Goal: Task Accomplishment & Management: Complete application form

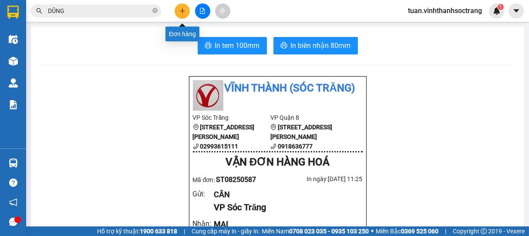
click at [178, 7] on button at bounding box center [181, 10] width 15 height 15
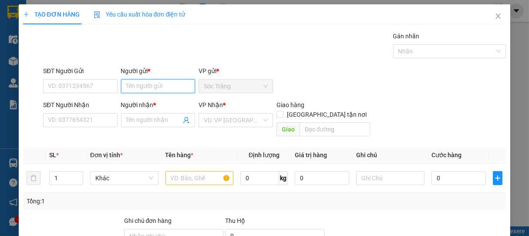
click at [149, 85] on input "Người gửi *" at bounding box center [158, 86] width 74 height 14
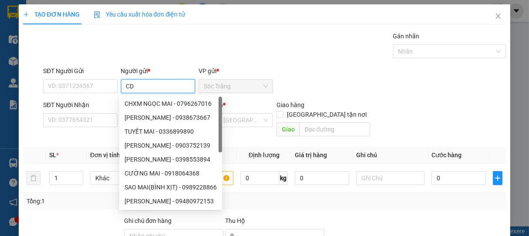
type input "C"
type input "DỄ"
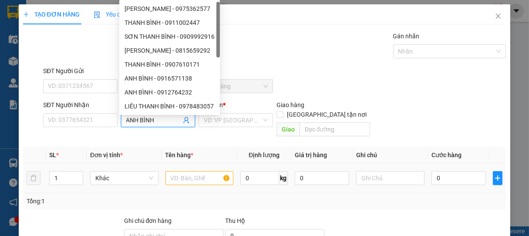
type input "ANH BÌNH"
click at [130, 176] on div "Khác" at bounding box center [124, 177] width 68 height 17
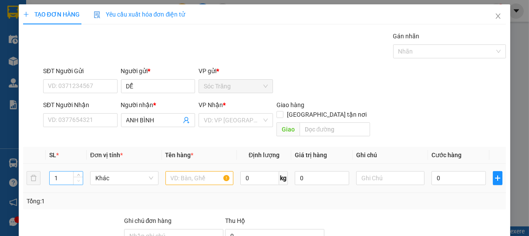
click at [78, 177] on span "Decrease Value" at bounding box center [78, 181] width 10 height 8
click at [62, 171] on input "1" at bounding box center [66, 177] width 33 height 13
type input "4"
type input "`"
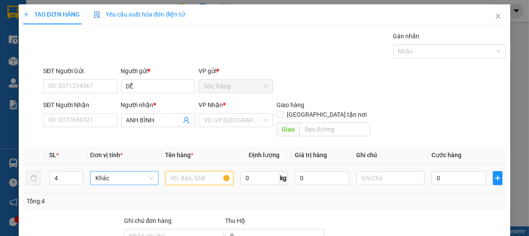
click at [101, 171] on span "Khác" at bounding box center [123, 177] width 57 height 13
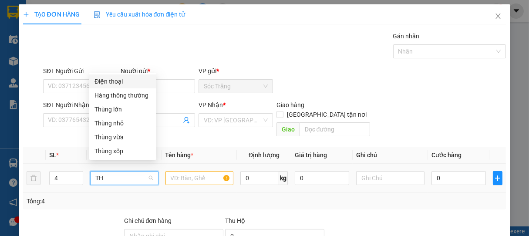
scroll to position [0, 0]
type input "THUNG"
click at [126, 106] on div "Thùng lớn" at bounding box center [122, 109] width 57 height 10
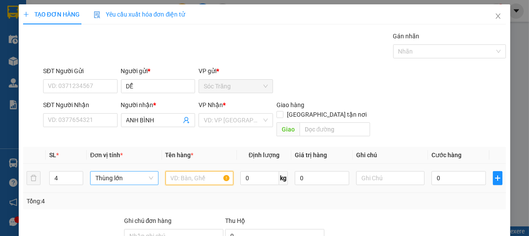
drag, startPoint x: 200, startPoint y: 173, endPoint x: 200, endPoint y: 169, distance: 4.4
click at [200, 171] on input "text" at bounding box center [199, 178] width 68 height 14
click at [60, 119] on input "SĐT Người Nhận" at bounding box center [80, 120] width 74 height 14
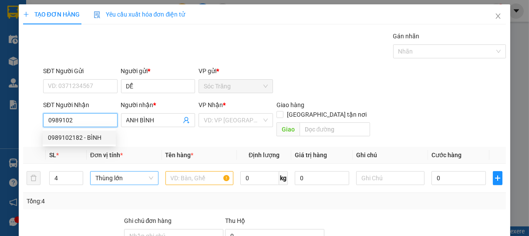
click at [94, 137] on div "0989102182 - BÌNH" at bounding box center [79, 138] width 63 height 10
type input "0989102182"
type input "BÌNH"
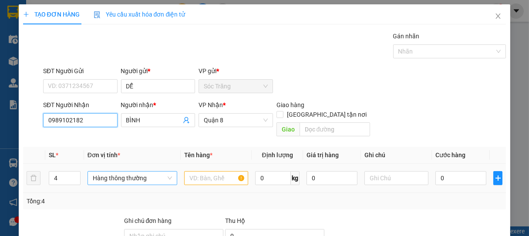
click at [137, 171] on span "Hàng thông thường" at bounding box center [132, 177] width 79 height 13
type input "0989102182"
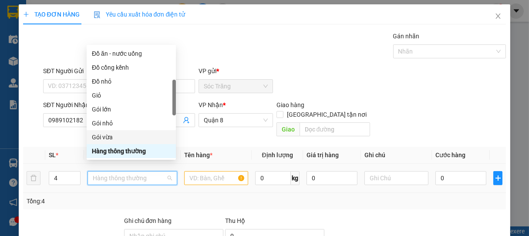
scroll to position [284, 0]
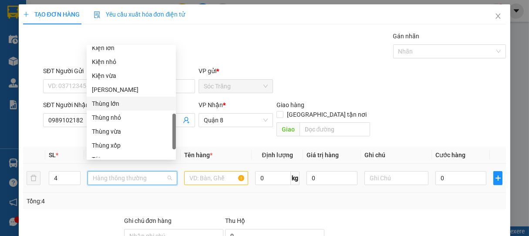
click at [123, 102] on div "Thùng lớn" at bounding box center [131, 104] width 79 height 10
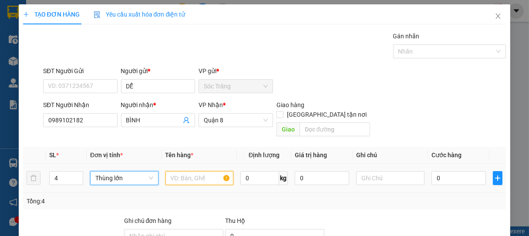
click at [190, 171] on input "text" at bounding box center [199, 178] width 68 height 14
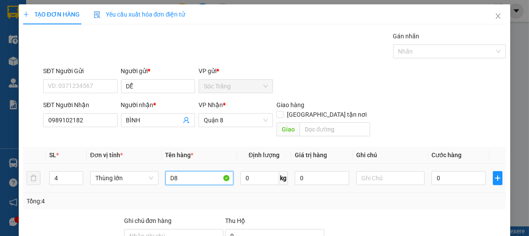
type input "D"
type input "PT"
type input "4"
type input "100"
type input "4 THÙNG"
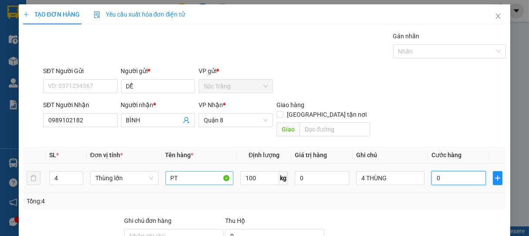
type input "1"
type input "16"
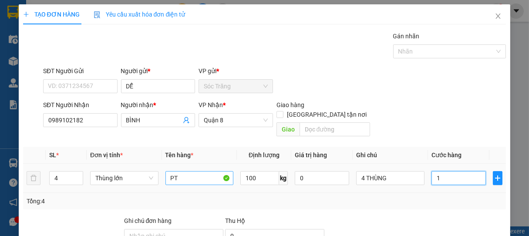
type input "16"
type input "160"
type input "1.600"
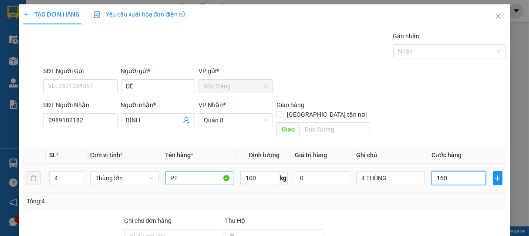
type input "1.600"
type input "16.000"
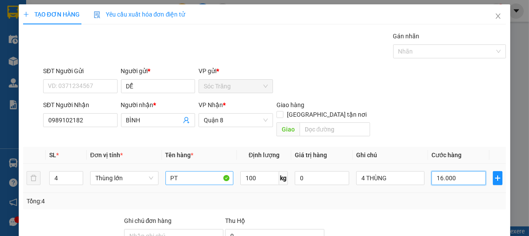
type input "160.000"
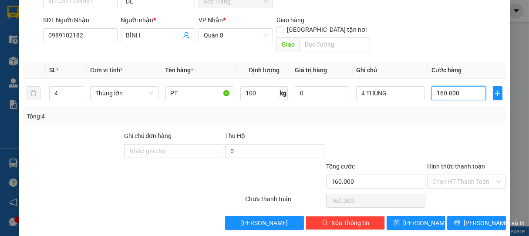
scroll to position [85, 0]
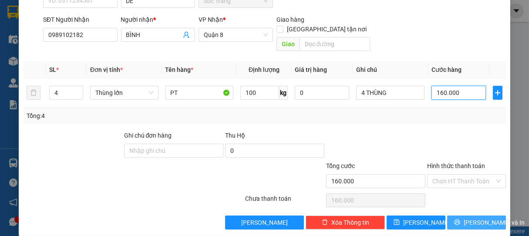
type input "160.000"
click at [448, 215] on button "[PERSON_NAME] và In" at bounding box center [476, 222] width 59 height 14
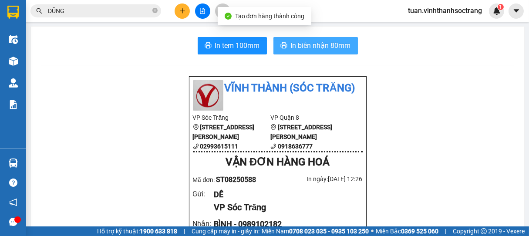
click at [312, 46] on span "In biên nhận 80mm" at bounding box center [321, 45] width 60 height 11
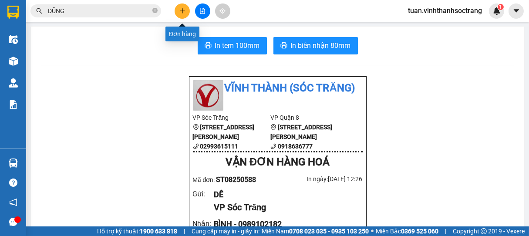
click at [176, 9] on button at bounding box center [181, 10] width 15 height 15
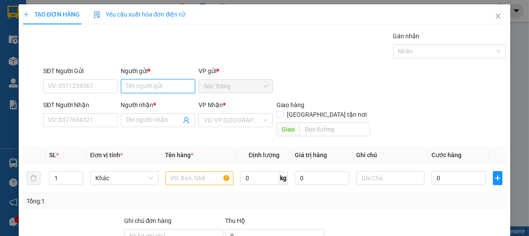
click at [145, 88] on input "Người gửi *" at bounding box center [158, 86] width 74 height 14
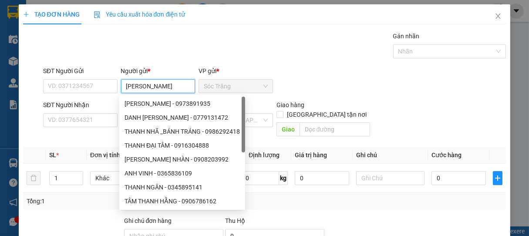
type input "[PERSON_NAME]"
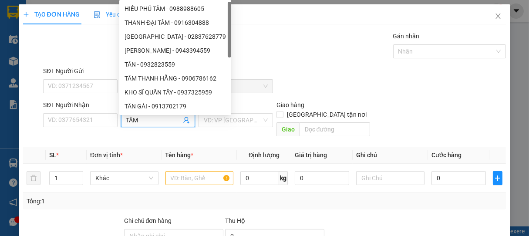
type input "TÂM"
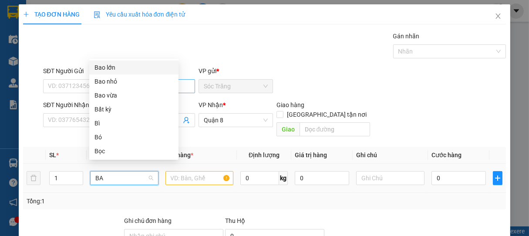
type input "BAO"
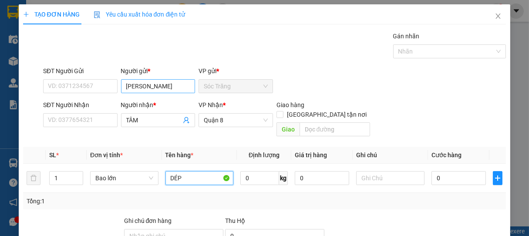
type input "DÉP"
type input "50"
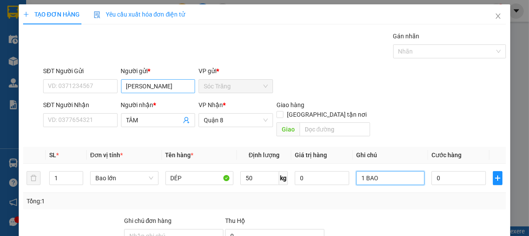
type input "1 BAO"
type input "4"
type input "40"
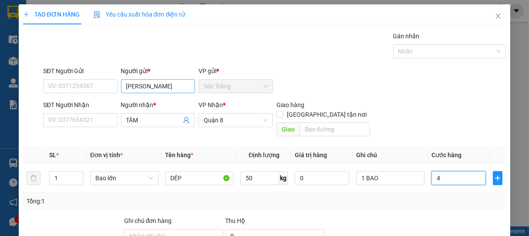
type input "40"
type input "400"
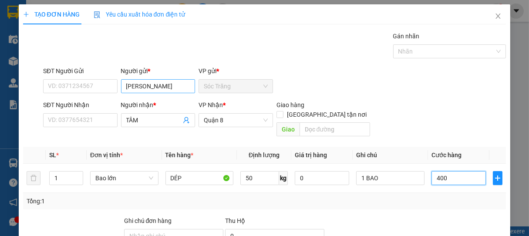
type input "4.000"
type input "40.000"
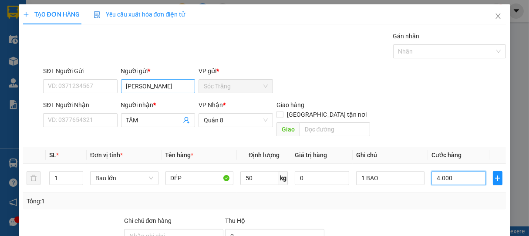
type input "40.000"
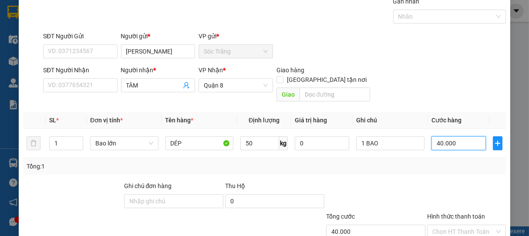
scroll to position [85, 0]
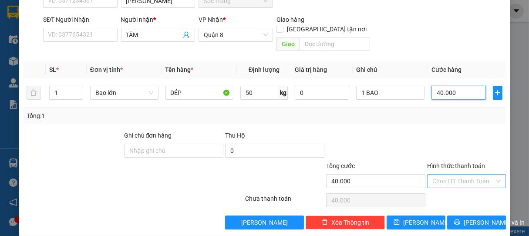
type input "40.000"
drag, startPoint x: 440, startPoint y: 169, endPoint x: 438, endPoint y: 164, distance: 4.9
click at [441, 174] on input "Hình thức thanh toán" at bounding box center [463, 180] width 63 height 13
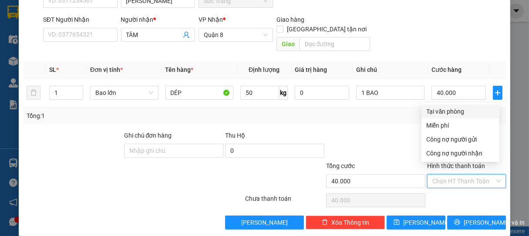
drag, startPoint x: 444, startPoint y: 111, endPoint x: 449, endPoint y: 118, distance: 9.1
click at [445, 111] on div "Tại văn phòng" at bounding box center [459, 112] width 67 height 10
type input "0"
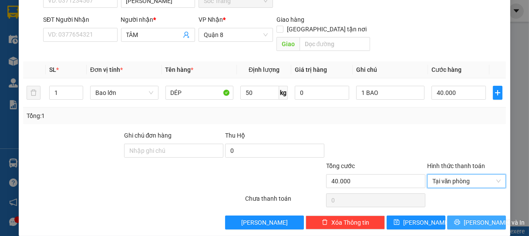
click at [452, 215] on button "[PERSON_NAME] và In" at bounding box center [476, 222] width 59 height 14
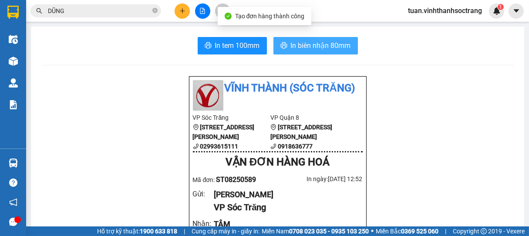
click at [334, 47] on span "In biên nhận 80mm" at bounding box center [321, 45] width 60 height 11
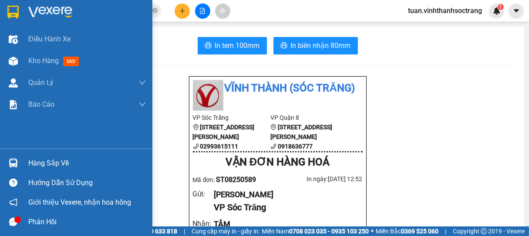
click at [0, 175] on div "Hướng dẫn sử dụng" at bounding box center [76, 183] width 152 height 20
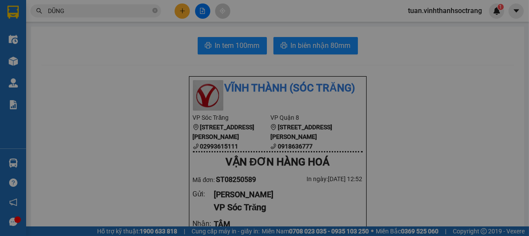
click at [0, 114] on div "Hướng dẫn sử dụng Giới thiệu phần mềm Tạo đơn Tìm kiếm đơn hàng Xem kho hàng Lê…" at bounding box center [264, 118] width 529 height 236
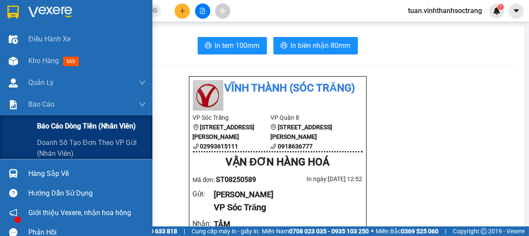
click at [0, 130] on div "Báo cáo dòng tiền (nhân viên)" at bounding box center [76, 126] width 152 height 22
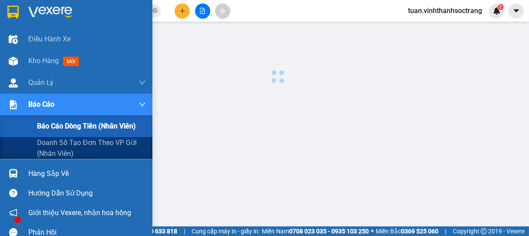
click at [0, 127] on div "Báo cáo dòng tiền (nhân viên)" at bounding box center [76, 126] width 152 height 22
click at [1, 124] on div "Báo cáo dòng tiền (nhân viên)" at bounding box center [76, 126] width 152 height 22
click at [0, 115] on div "Báo cáo dòng tiền (nhân viên)" at bounding box center [76, 126] width 152 height 22
click at [0, 112] on div "Báo cáo" at bounding box center [76, 105] width 152 height 22
click at [0, 111] on div "Báo cáo" at bounding box center [76, 105] width 152 height 22
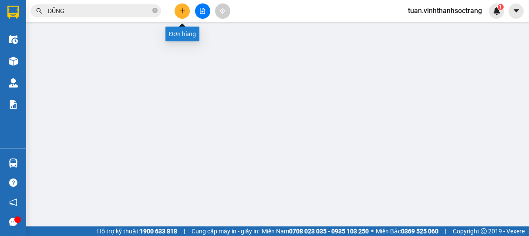
click at [181, 15] on button at bounding box center [181, 10] width 15 height 15
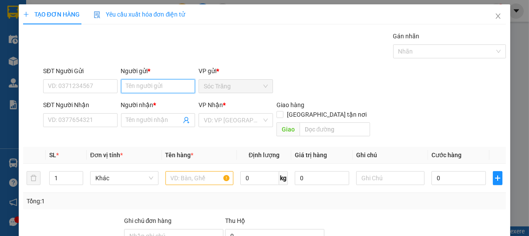
click at [155, 86] on input "Người gửi *" at bounding box center [158, 86] width 74 height 14
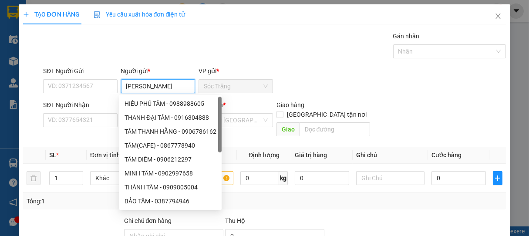
type input "[PERSON_NAME]"
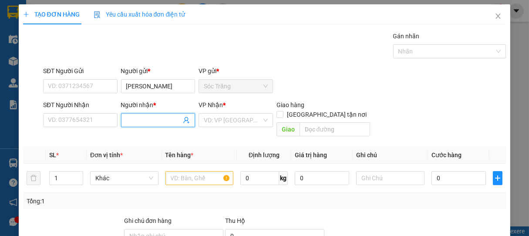
click at [147, 117] on input "Người nhận *" at bounding box center [153, 120] width 55 height 10
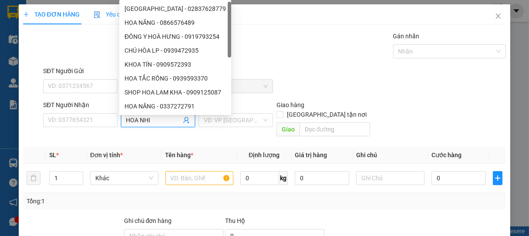
type input "HOA NHI"
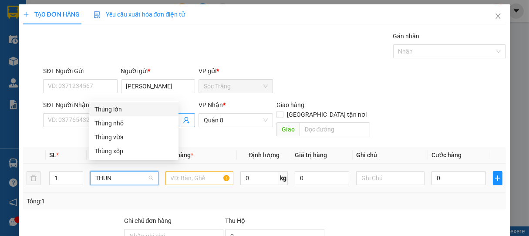
type input "THUNG"
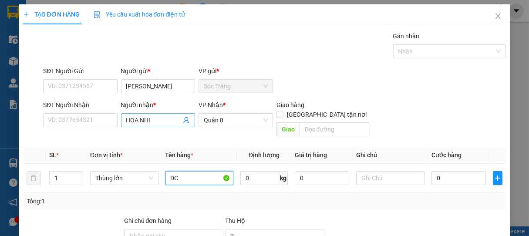
type input "D"
type input "ĐC"
type input "20"
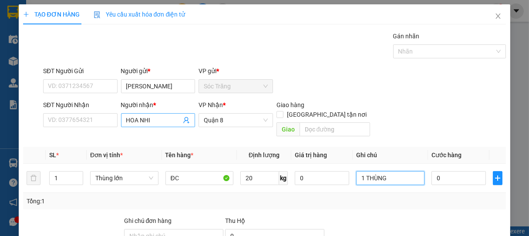
type input "1 THÙNG"
type input "3"
type input "30"
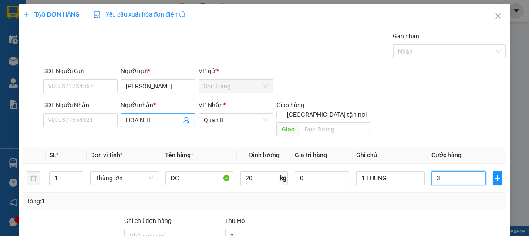
type input "30"
type input "300"
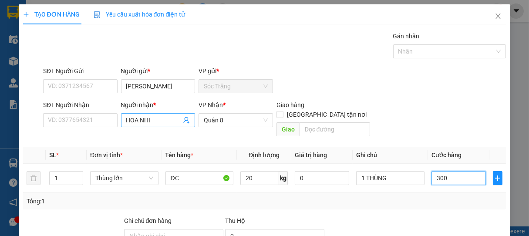
type input "3.000"
type input "30.000"
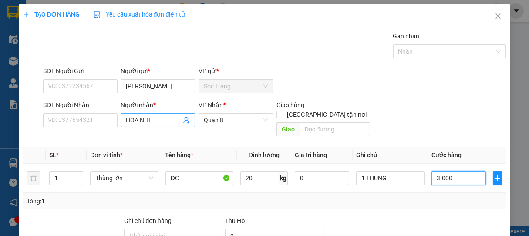
type input "30.000"
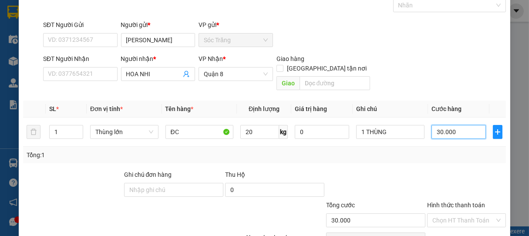
scroll to position [85, 0]
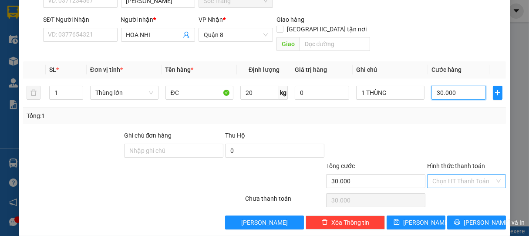
type input "30.000"
drag, startPoint x: 462, startPoint y: 172, endPoint x: 459, endPoint y: 152, distance: 20.7
click at [462, 174] on input "Hình thức thanh toán" at bounding box center [463, 180] width 63 height 13
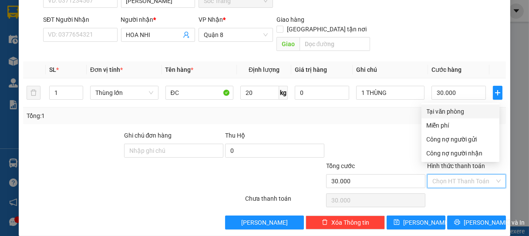
click at [446, 116] on div "Tại văn phòng" at bounding box center [459, 112] width 67 height 10
type input "0"
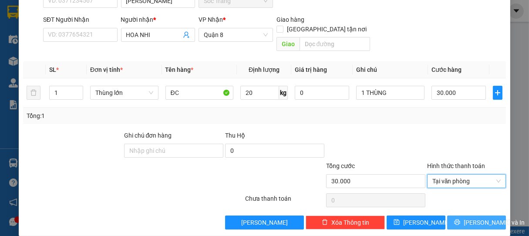
click at [476, 218] on span "[PERSON_NAME] và In" at bounding box center [493, 223] width 61 height 10
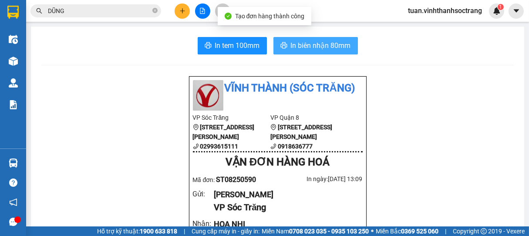
click at [322, 47] on span "In biên nhận 80mm" at bounding box center [321, 45] width 60 height 11
click at [336, 45] on span "In biên nhận 80mm" at bounding box center [321, 45] width 60 height 11
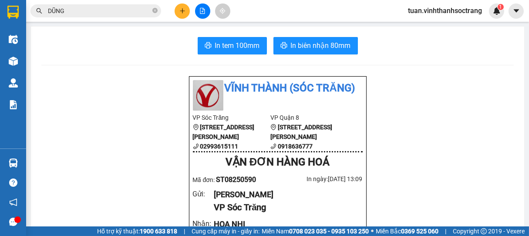
drag, startPoint x: 208, startPoint y: 32, endPoint x: 215, endPoint y: 12, distance: 20.6
click at [230, 4] on div at bounding box center [202, 10] width 65 height 15
click at [237, 2] on div "Kết quả tìm kiếm ( 3493 ) Bộ lọc Mã ĐH Trạng thái Món hàng Thu hộ Tổng cước Chư…" at bounding box center [264, 11] width 529 height 22
drag, startPoint x: 472, startPoint y: 43, endPoint x: 467, endPoint y: 40, distance: 5.7
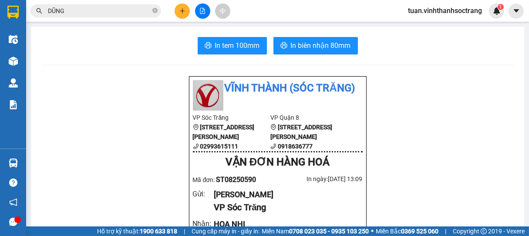
click at [472, 43] on div "In tem 100mm In biên nhận 80mm" at bounding box center [277, 45] width 472 height 17
drag, startPoint x: 467, startPoint y: 40, endPoint x: 237, endPoint y: 24, distance: 230.7
click at [462, 39] on div "In tem 100mm In biên nhận 80mm" at bounding box center [277, 45] width 472 height 17
click at [186, 10] on button at bounding box center [181, 10] width 15 height 15
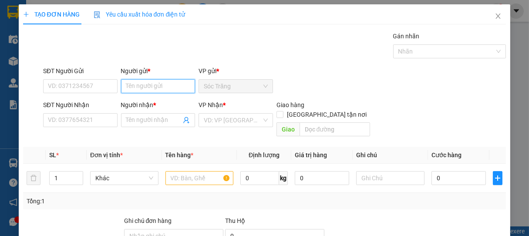
click at [156, 89] on input "Người gửi *" at bounding box center [158, 86] width 74 height 14
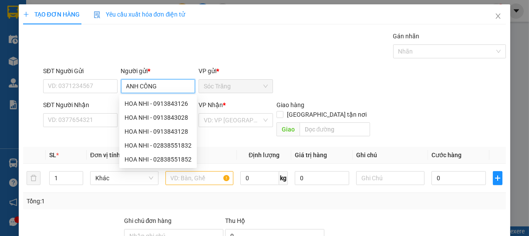
type input "ANH CÔNG"
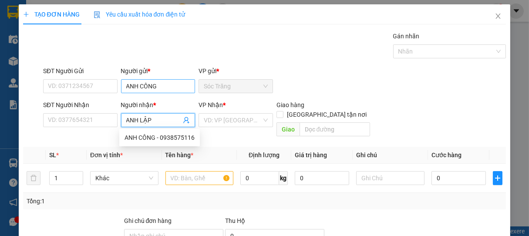
type input "ANH LẬP"
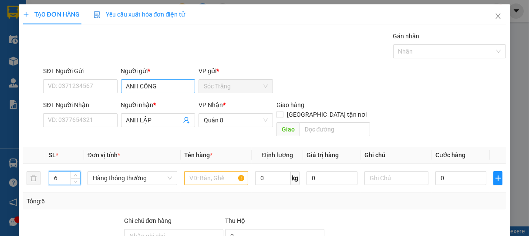
type input "6"
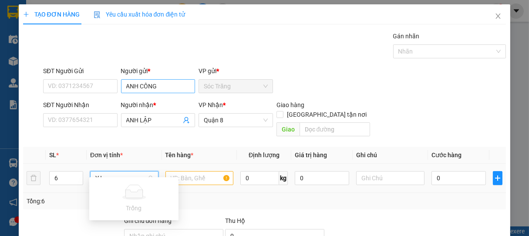
type input "Y"
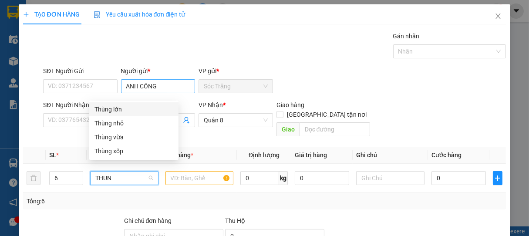
type input "THUNG"
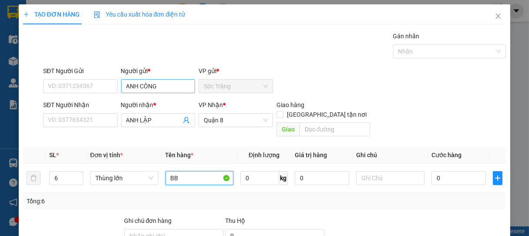
type input "BB"
type input "120"
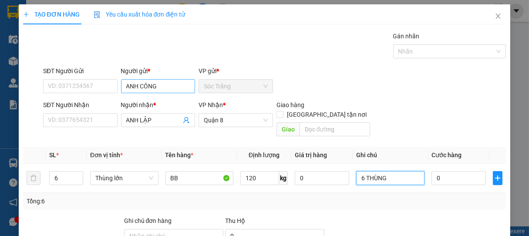
type input "6 THÙNG"
type input "1"
type input "18"
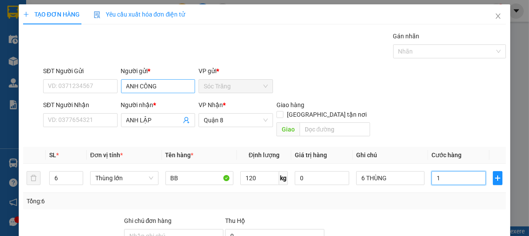
type input "18"
type input "180"
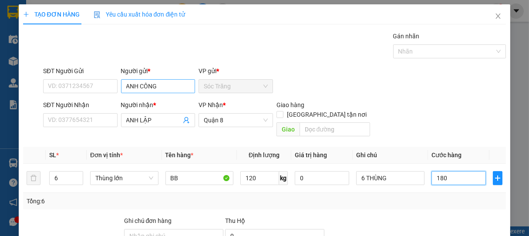
type input "1.800"
type input "18.000"
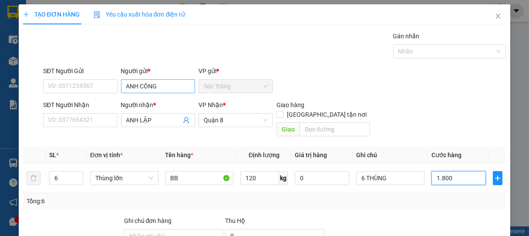
type input "18.000"
type input "180.000"
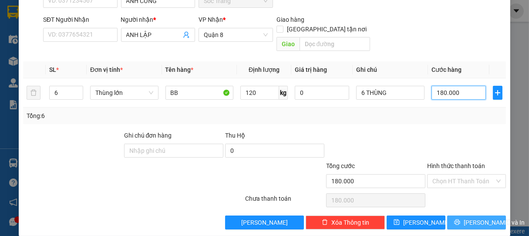
type input "180.000"
click at [474, 218] on span "[PERSON_NAME] và In" at bounding box center [493, 223] width 61 height 10
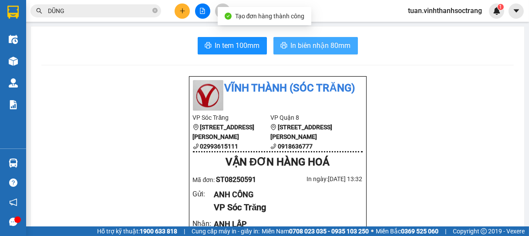
click at [313, 47] on span "In biên nhận 80mm" at bounding box center [321, 45] width 60 height 11
